Goal: Communication & Community: Answer question/provide support

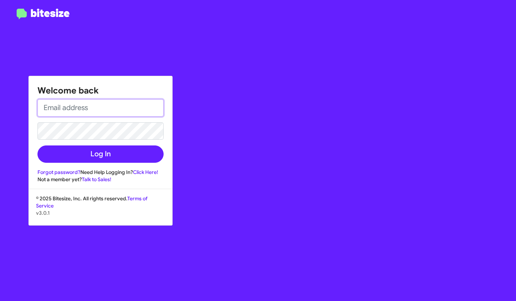
click at [110, 107] on input "email" at bounding box center [100, 107] width 126 height 17
type input "[EMAIL_ADDRESS][DOMAIN_NAME]"
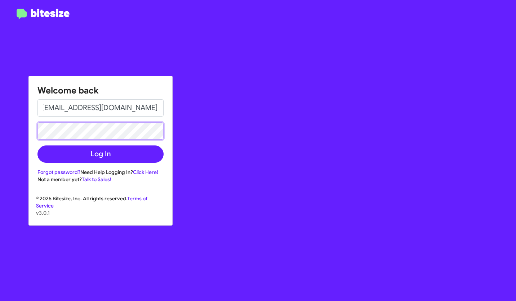
scroll to position [0, 0]
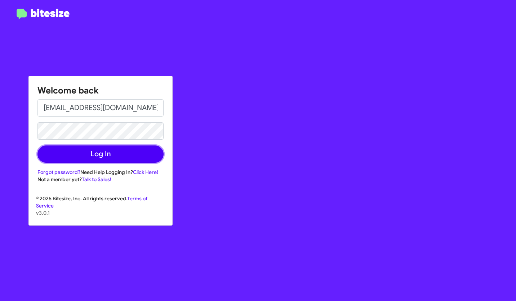
click at [102, 153] on button "Log In" at bounding box center [100, 153] width 126 height 17
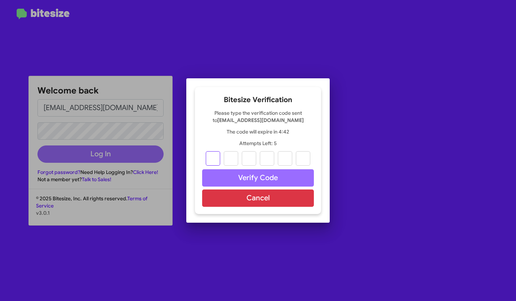
type input "0"
type input "7"
type input "3"
type input "2"
type input "9"
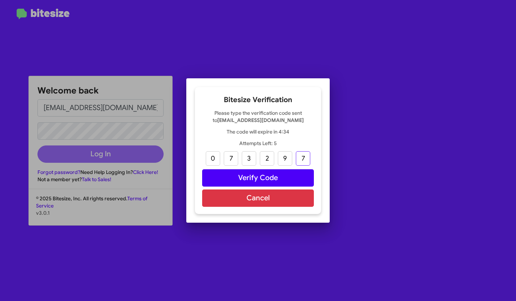
type input "7"
click at [269, 181] on button "Verify Code" at bounding box center [258, 177] width 112 height 17
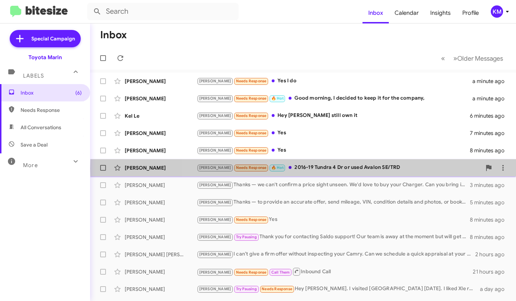
click at [339, 168] on div "[PERSON_NAME] Needs Response 🔥 Hot 2016-19 Tundra 4 Dr or used Avalon SE/TRD" at bounding box center [339, 167] width 285 height 8
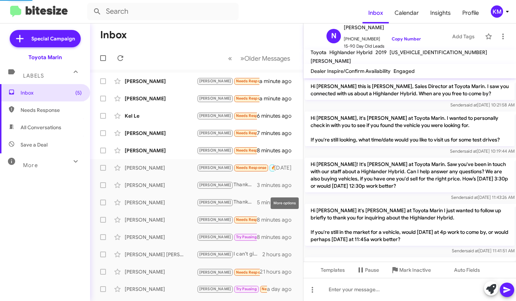
scroll to position [208, 0]
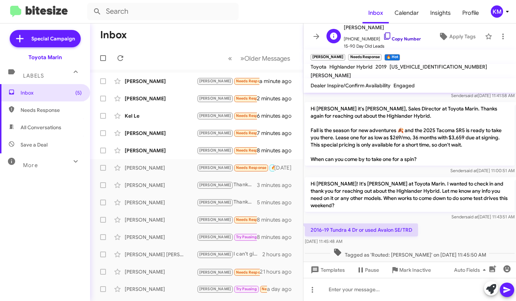
click at [401, 41] on link "Copy Number" at bounding box center [402, 38] width 38 height 5
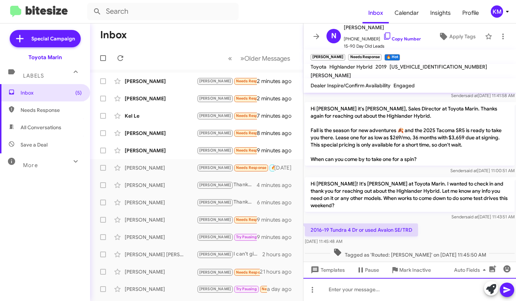
click at [361, 292] on div at bounding box center [410, 289] width 213 height 23
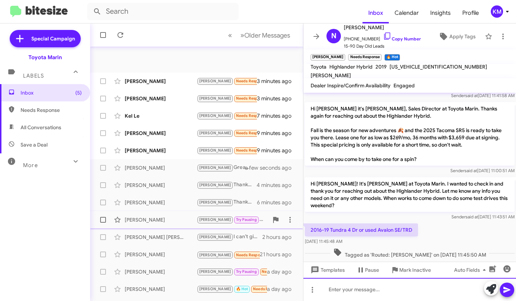
scroll to position [118, 0]
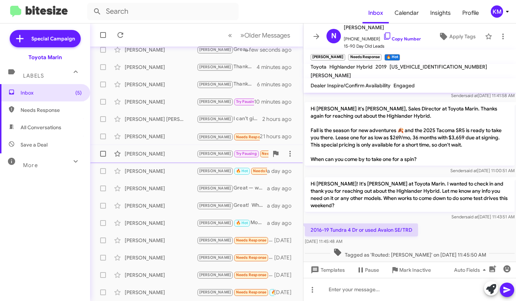
click at [149, 155] on div "[PERSON_NAME]" at bounding box center [161, 153] width 72 height 7
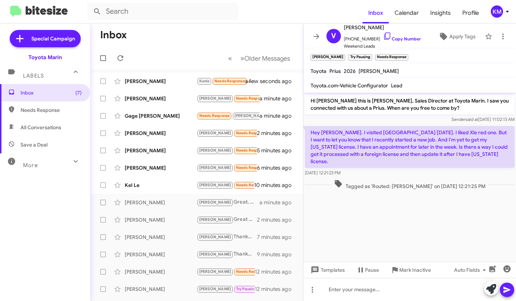
click at [388, 169] on div "[DATE] 12:21:23 PM" at bounding box center [410, 172] width 210 height 7
click at [146, 182] on div "Kel Le" at bounding box center [161, 184] width 72 height 7
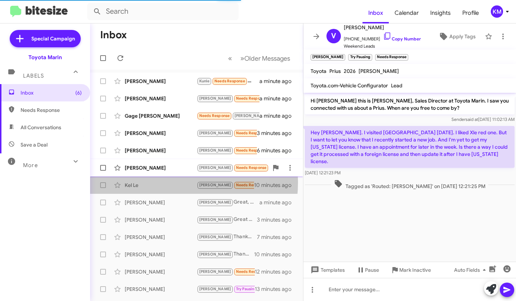
drag, startPoint x: 146, startPoint y: 182, endPoint x: 143, endPoint y: 173, distance: 8.8
click at [143, 173] on mat-action-list "[PERSON_NAME] Needs Response Would love to see some offers on the TRD off-road …" at bounding box center [196, 244] width 213 height 349
drag, startPoint x: 143, startPoint y: 173, endPoint x: 156, endPoint y: 187, distance: 19.1
click at [156, 187] on div "Kel Le" at bounding box center [161, 184] width 72 height 7
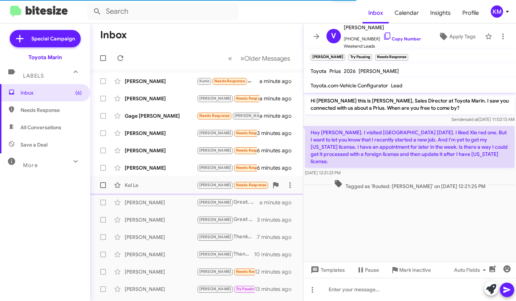
click at [135, 185] on div "Kel Le" at bounding box center [161, 184] width 72 height 7
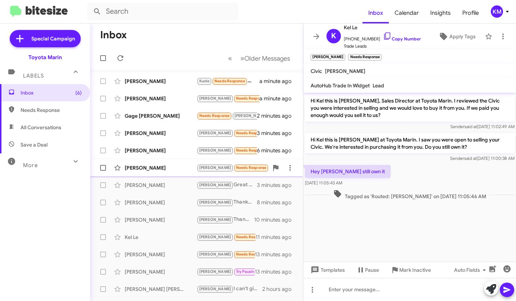
click at [169, 171] on div "[PERSON_NAME]" at bounding box center [161, 167] width 72 height 7
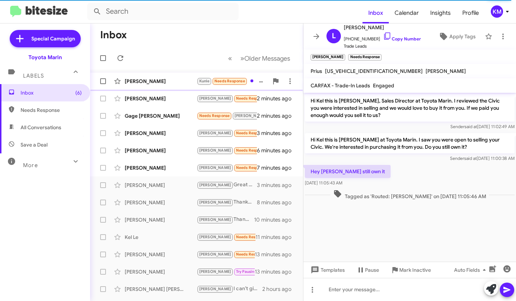
click at [147, 81] on div "[PERSON_NAME]" at bounding box center [161, 81] width 72 height 7
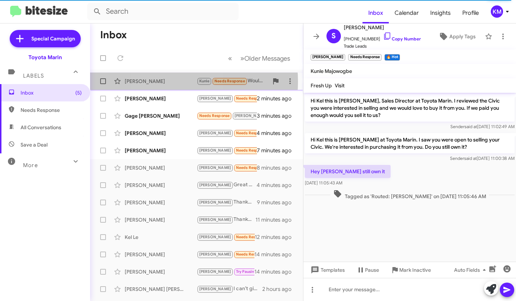
drag, startPoint x: 169, startPoint y: 81, endPoint x: 164, endPoint y: 79, distance: 5.5
click at [164, 79] on div "[PERSON_NAME]" at bounding box center [161, 81] width 72 height 7
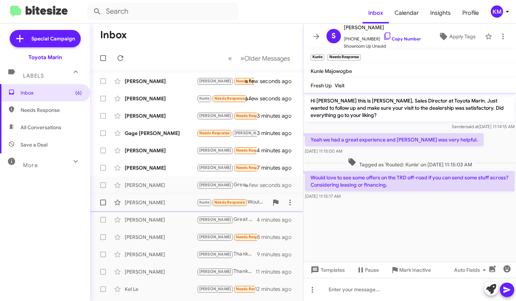
click at [162, 202] on div "[PERSON_NAME]" at bounding box center [161, 202] width 72 height 7
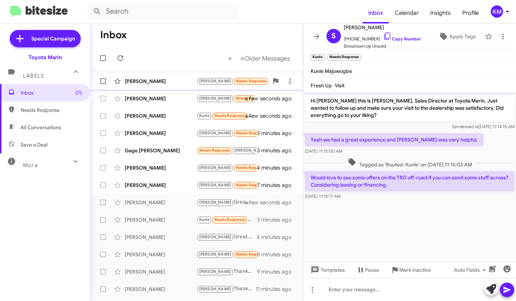
click at [160, 76] on div "[PERSON_NAME] [PERSON_NAME] Needs Response Yes a few seconds ago" at bounding box center [197, 81] width 202 height 14
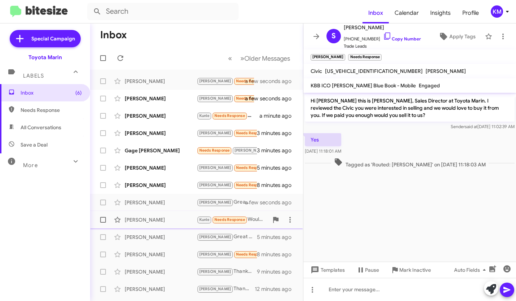
click at [157, 218] on div "[PERSON_NAME]" at bounding box center [161, 219] width 72 height 7
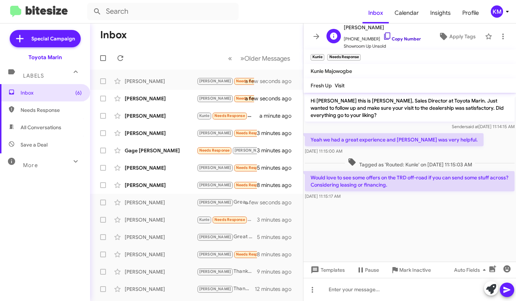
click at [383, 34] on icon at bounding box center [387, 36] width 9 height 9
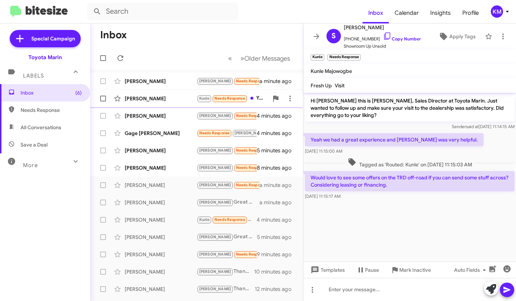
click at [155, 97] on div "[PERSON_NAME]" at bounding box center [161, 98] width 72 height 7
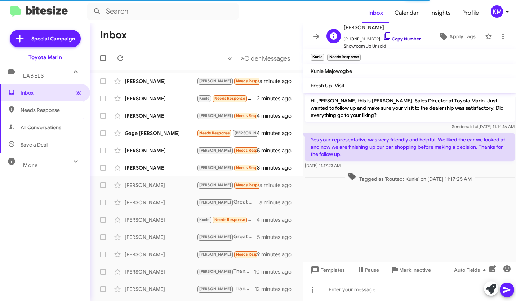
click at [383, 35] on icon at bounding box center [387, 36] width 9 height 9
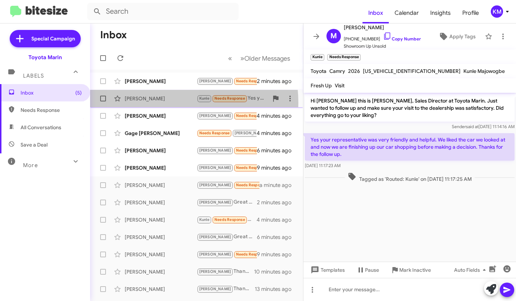
click at [157, 103] on div "[PERSON_NAME] [PERSON_NAME] Needs Response Yes your representative was very fri…" at bounding box center [197, 98] width 202 height 14
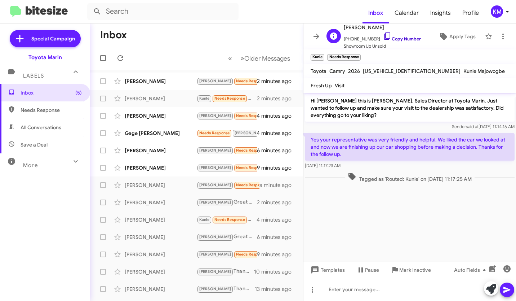
click at [383, 35] on icon at bounding box center [387, 36] width 9 height 9
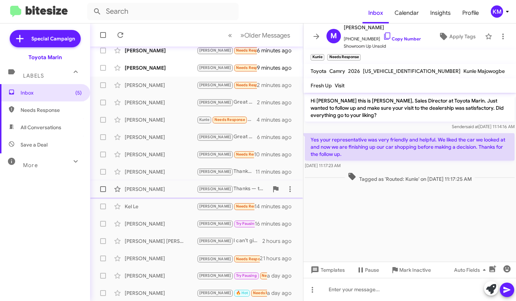
scroll to position [118, 0]
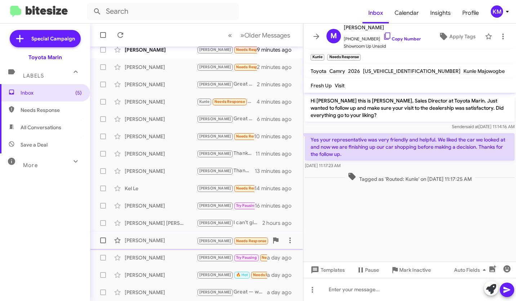
click at [159, 238] on div "[PERSON_NAME]" at bounding box center [161, 240] width 72 height 7
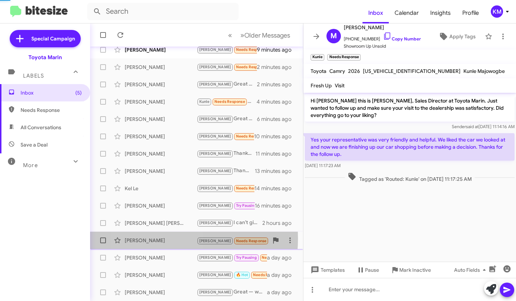
scroll to position [80, 0]
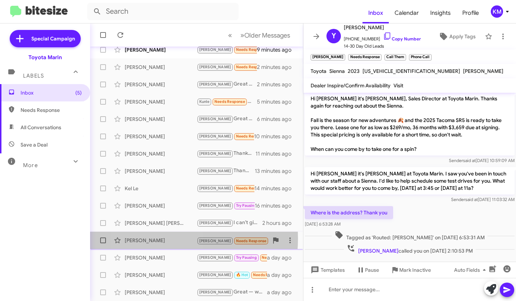
click at [159, 238] on div "[PERSON_NAME]" at bounding box center [161, 240] width 72 height 7
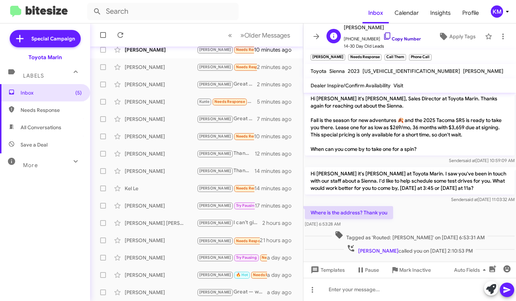
click at [383, 35] on icon at bounding box center [387, 36] width 9 height 9
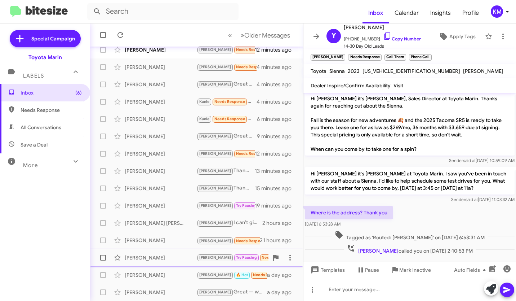
click at [169, 259] on div "[PERSON_NAME]" at bounding box center [161, 257] width 72 height 7
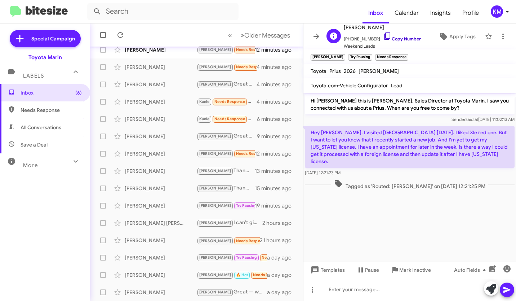
click at [383, 37] on icon at bounding box center [387, 36] width 9 height 9
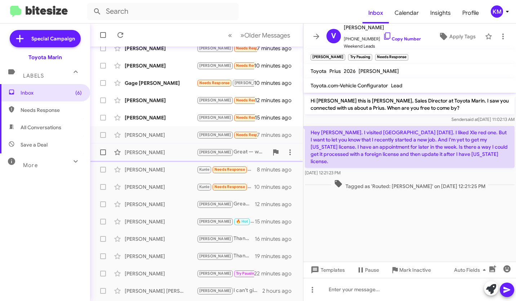
scroll to position [118, 0]
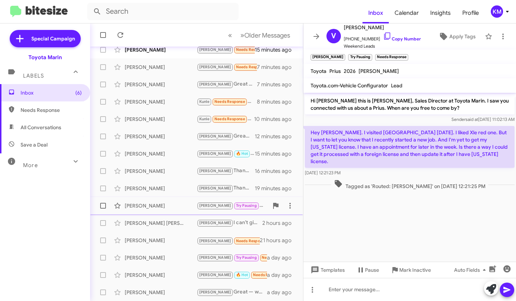
click at [169, 203] on div "[PERSON_NAME]" at bounding box center [161, 205] width 72 height 7
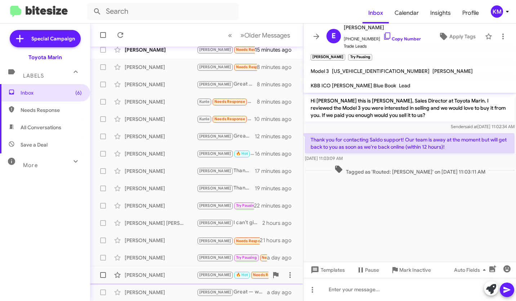
click at [171, 275] on div "[PERSON_NAME]" at bounding box center [161, 274] width 72 height 7
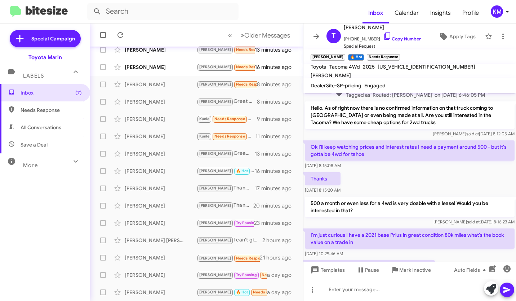
scroll to position [186, 0]
click at [383, 36] on icon at bounding box center [387, 36] width 9 height 9
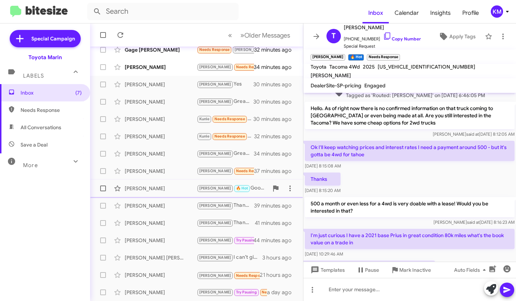
scroll to position [0, 0]
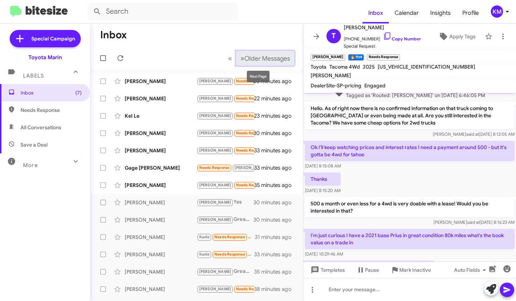
click at [240, 58] on span "»" at bounding box center [242, 58] width 4 height 9
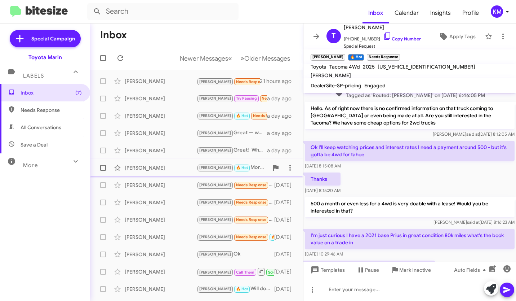
click at [169, 168] on div "[PERSON_NAME]" at bounding box center [161, 167] width 72 height 7
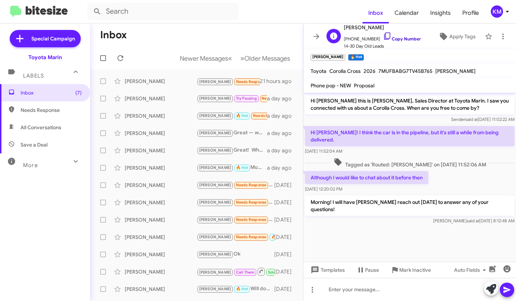
click at [383, 33] on icon at bounding box center [387, 36] width 9 height 9
